Goal: Task Accomplishment & Management: Manage account settings

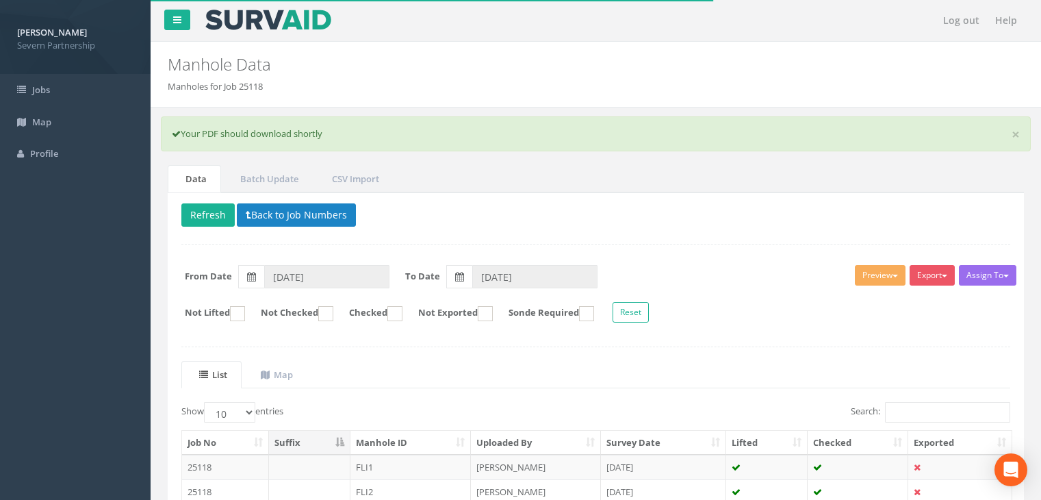
scroll to position [158, 0]
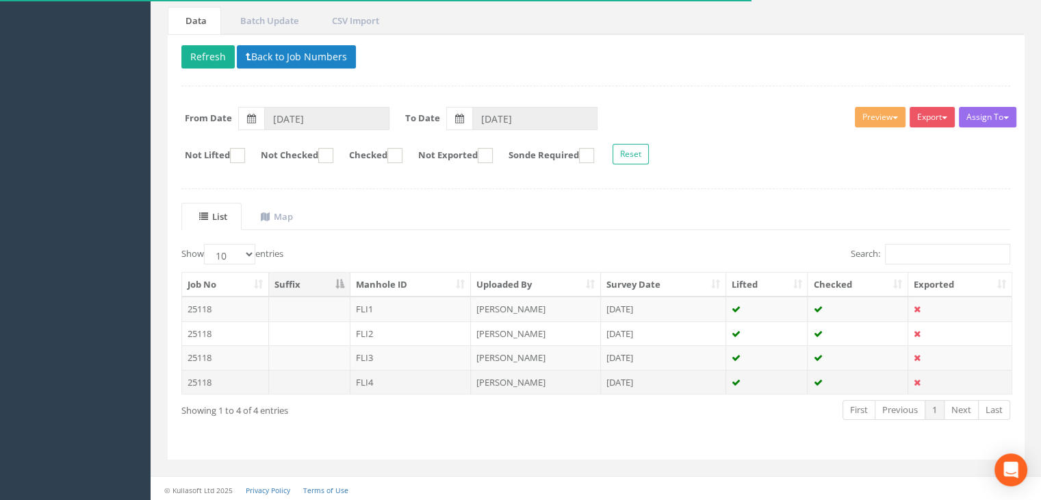
click at [572, 380] on td "[PERSON_NAME]" at bounding box center [536, 382] width 130 height 25
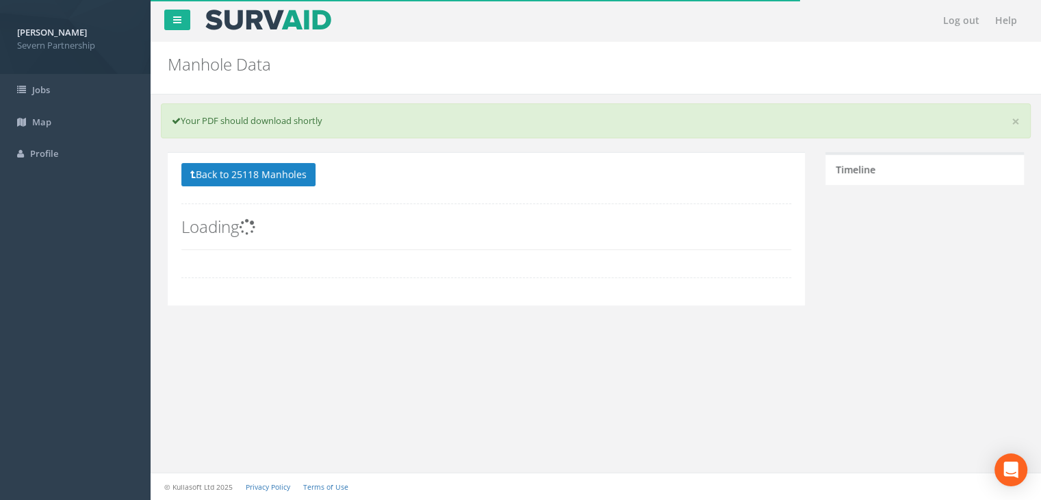
scroll to position [145, 0]
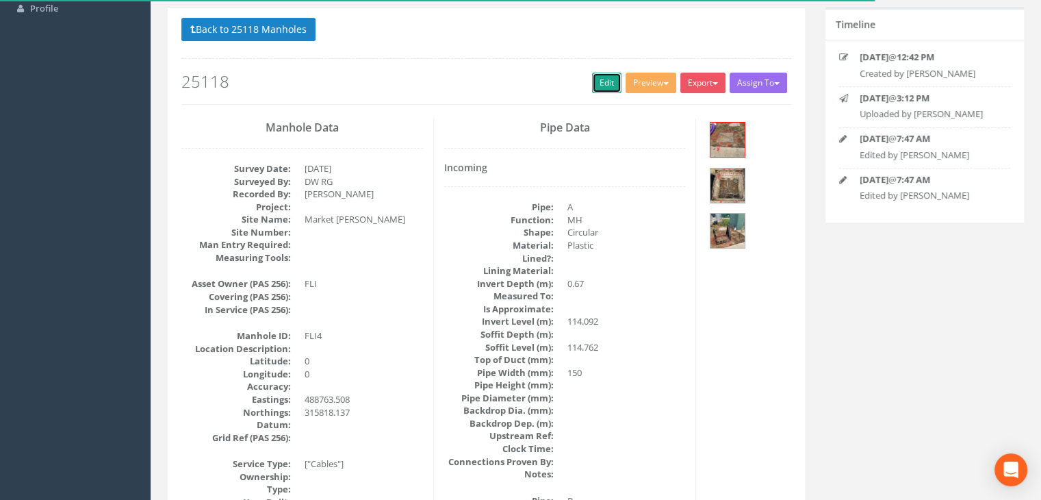
click at [602, 80] on link "Edit" at bounding box center [606, 83] width 29 height 21
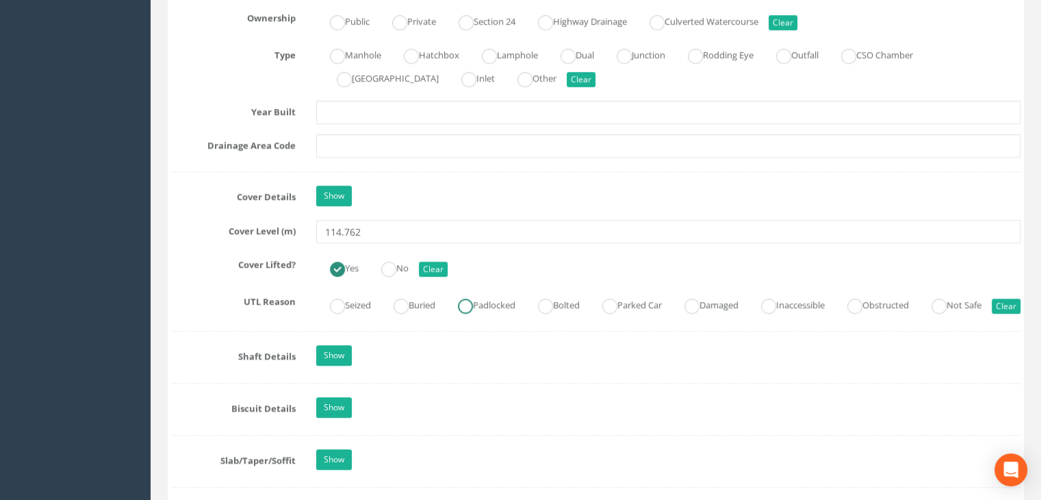
scroll to position [1241, 0]
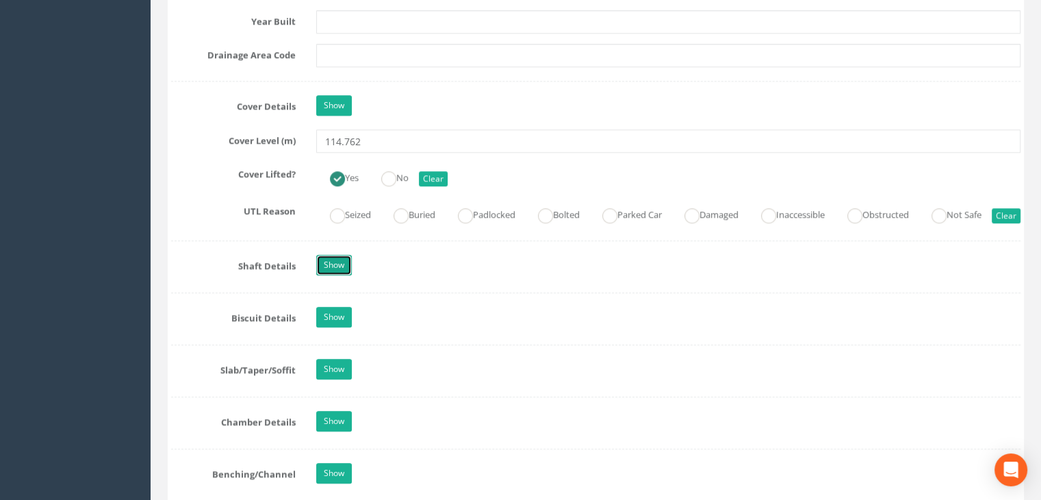
click at [337, 275] on link "Show" at bounding box center [334, 265] width 36 height 21
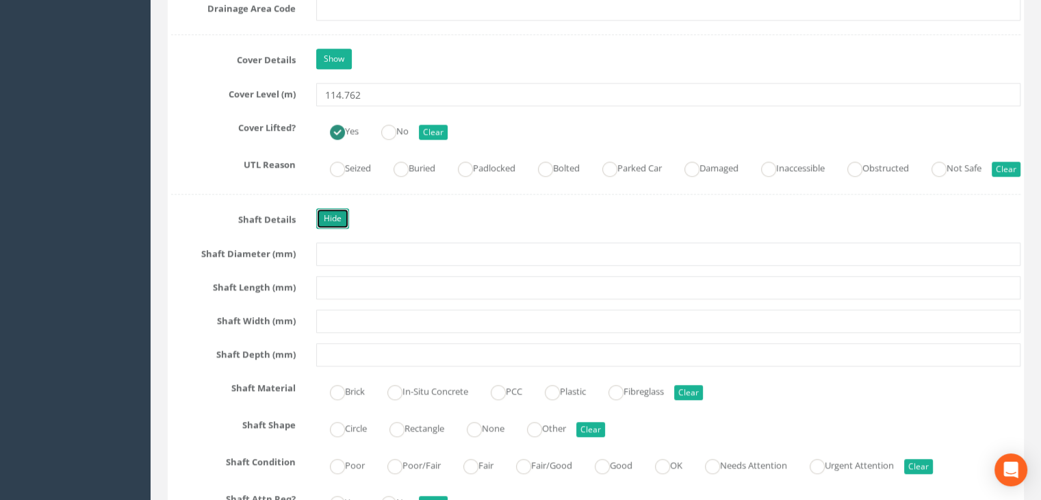
scroll to position [1309, 0]
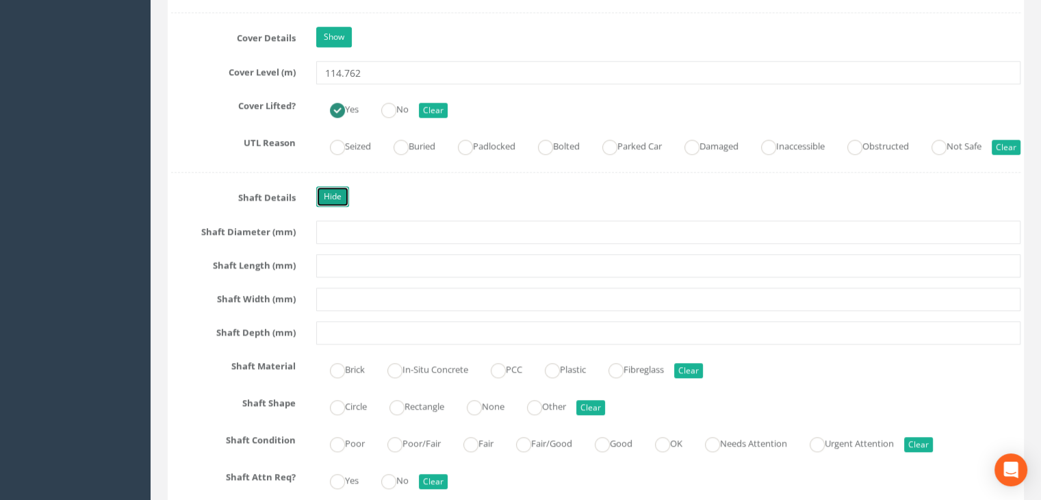
click at [334, 207] on link "Hide" at bounding box center [332, 196] width 33 height 21
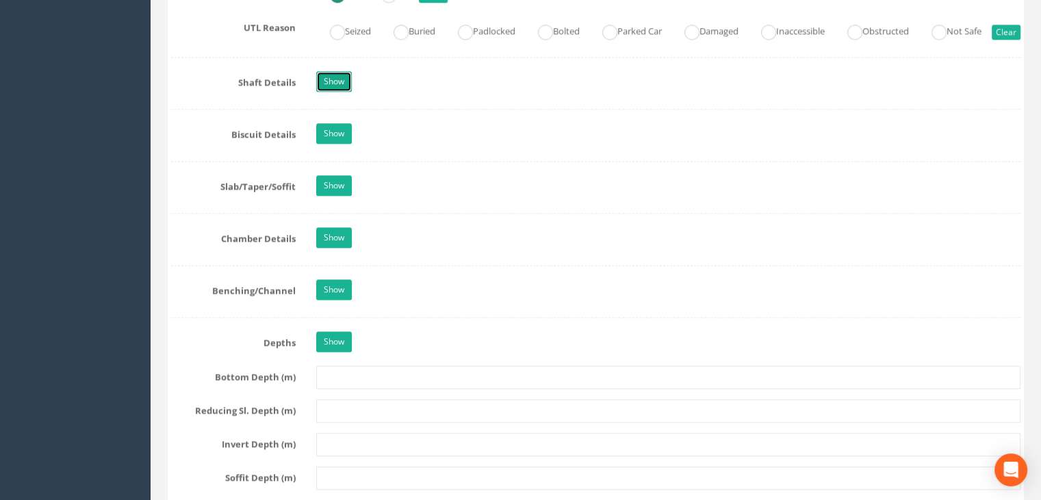
scroll to position [1446, 0]
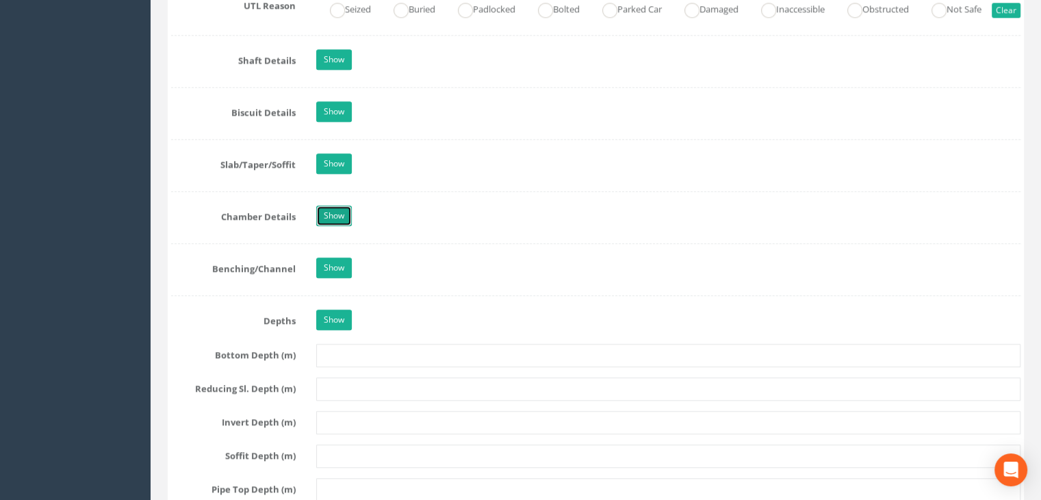
click at [341, 226] on link "Show" at bounding box center [334, 215] width 36 height 21
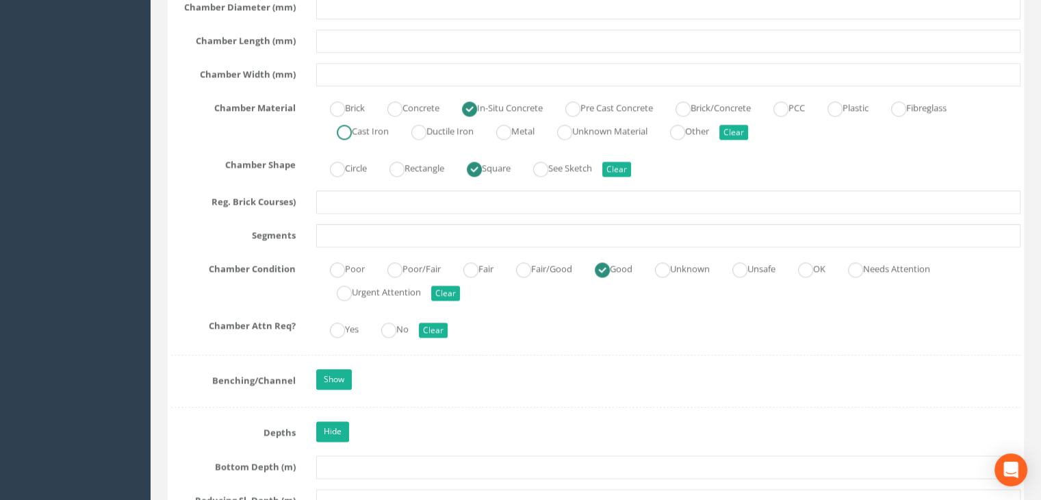
scroll to position [1720, 0]
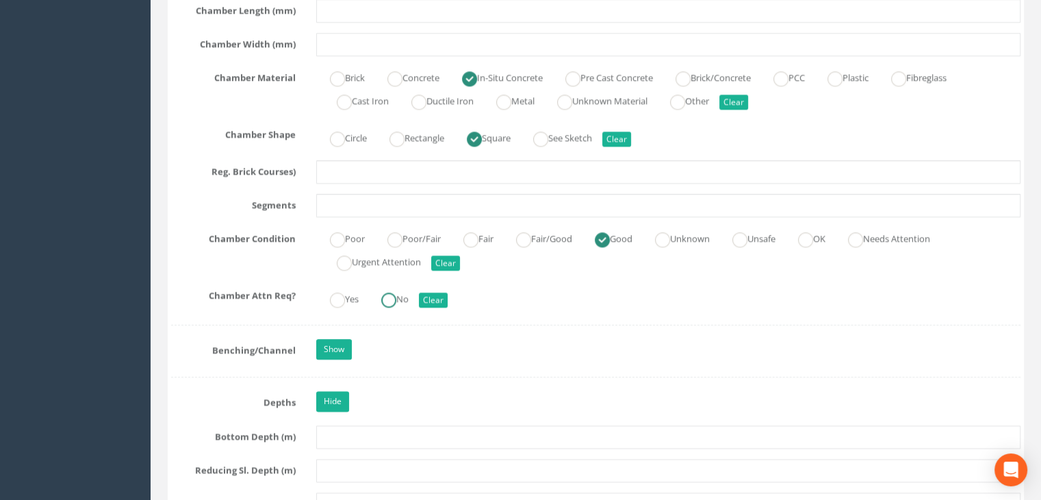
click at [392, 307] on ins at bounding box center [388, 299] width 15 height 15
radio input "true"
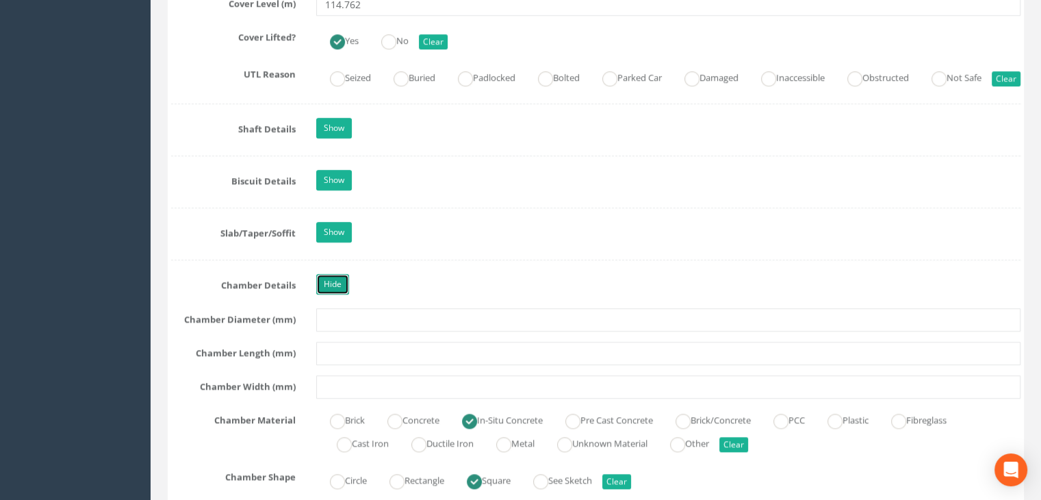
scroll to position [1446, 0]
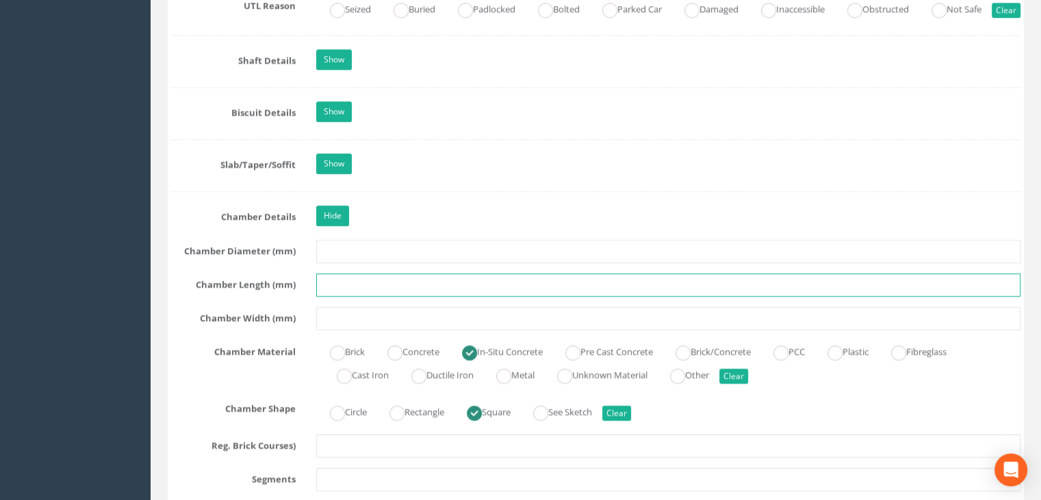
click at [366, 296] on input "text" at bounding box center [668, 284] width 705 height 23
type input "1.00"
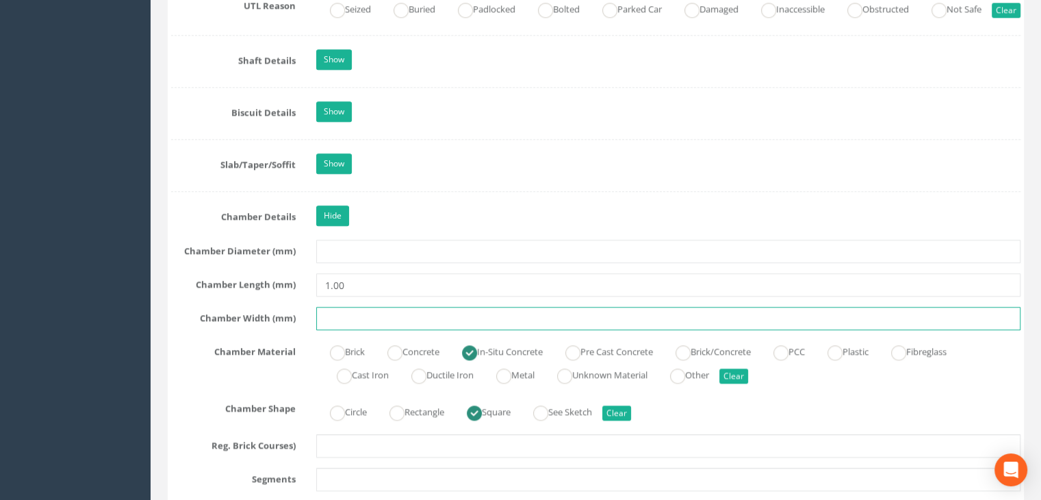
click at [409, 330] on input "text" at bounding box center [668, 318] width 705 height 23
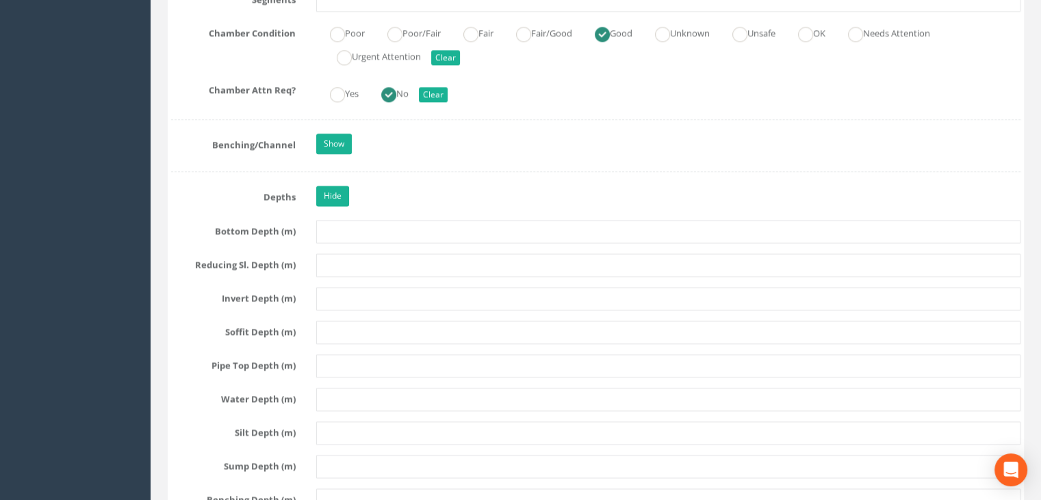
scroll to position [1994, 0]
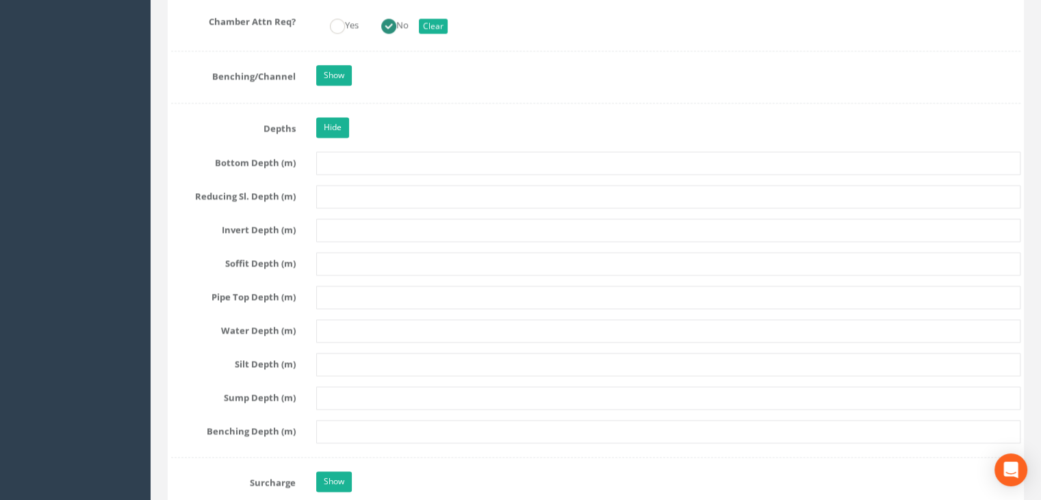
type input "1.00"
click at [405, 175] on input "text" at bounding box center [668, 162] width 705 height 23
type input "0.90"
click at [431, 141] on div "Hide" at bounding box center [668, 129] width 725 height 24
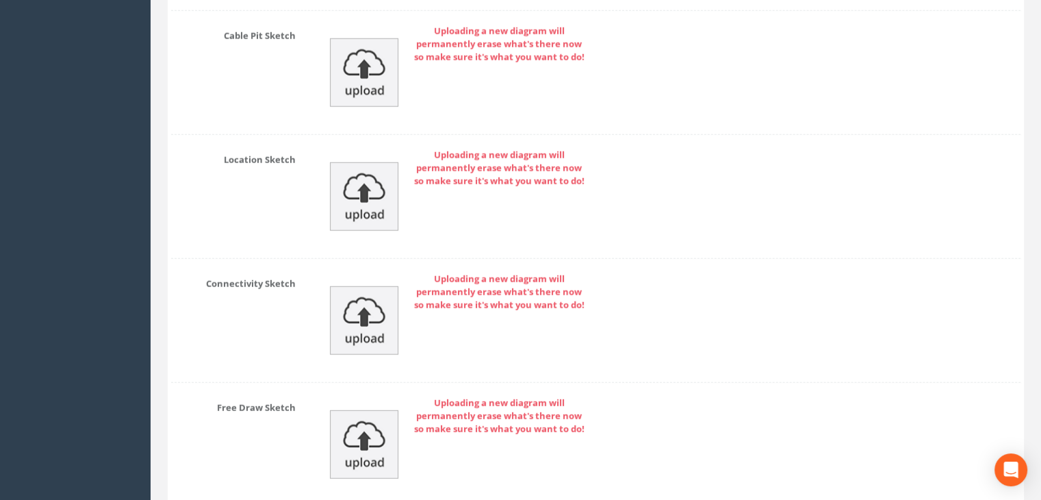
scroll to position [3898, 0]
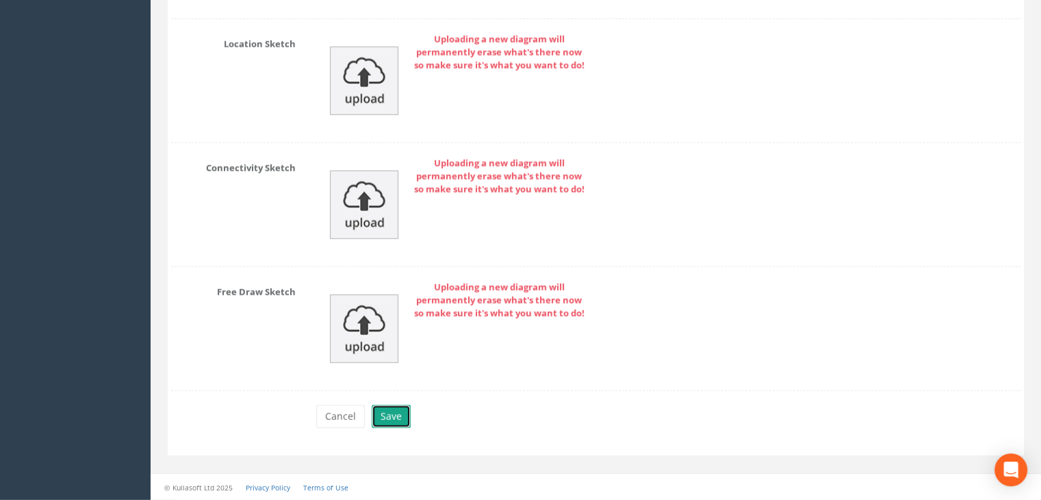
click at [386, 419] on button "Save" at bounding box center [391, 416] width 39 height 23
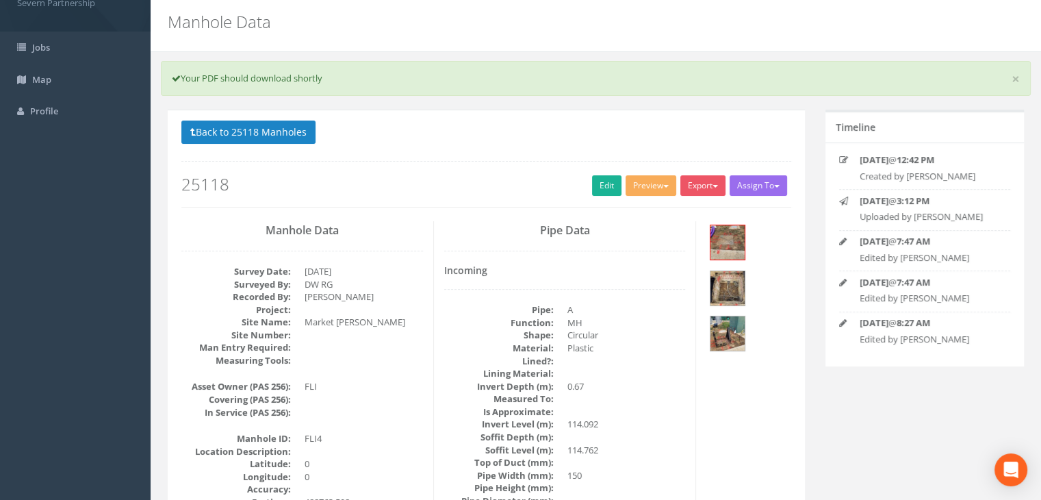
scroll to position [0, 0]
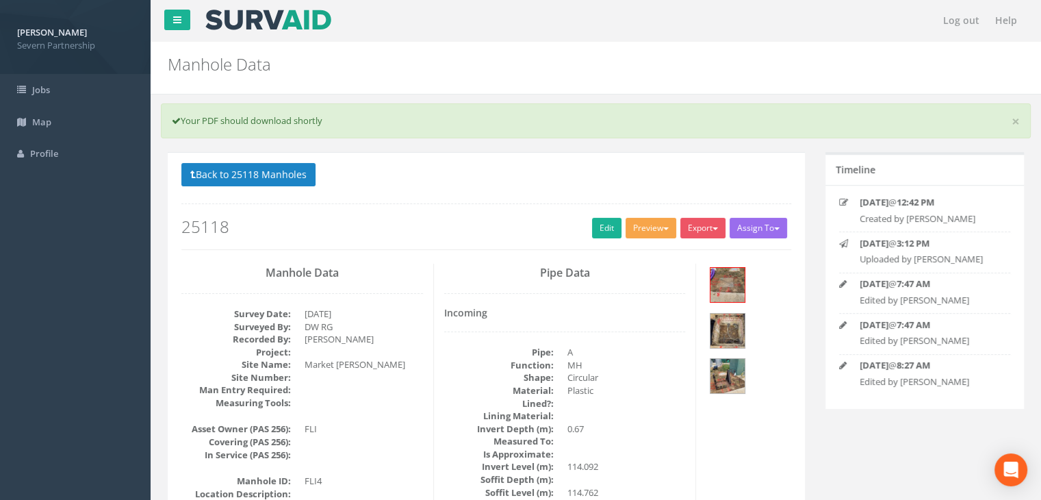
click at [643, 228] on button "Preview" at bounding box center [651, 228] width 51 height 21
click at [615, 254] on link "SP Manhole" at bounding box center [626, 256] width 104 height 21
